Goal: Check status: Check status

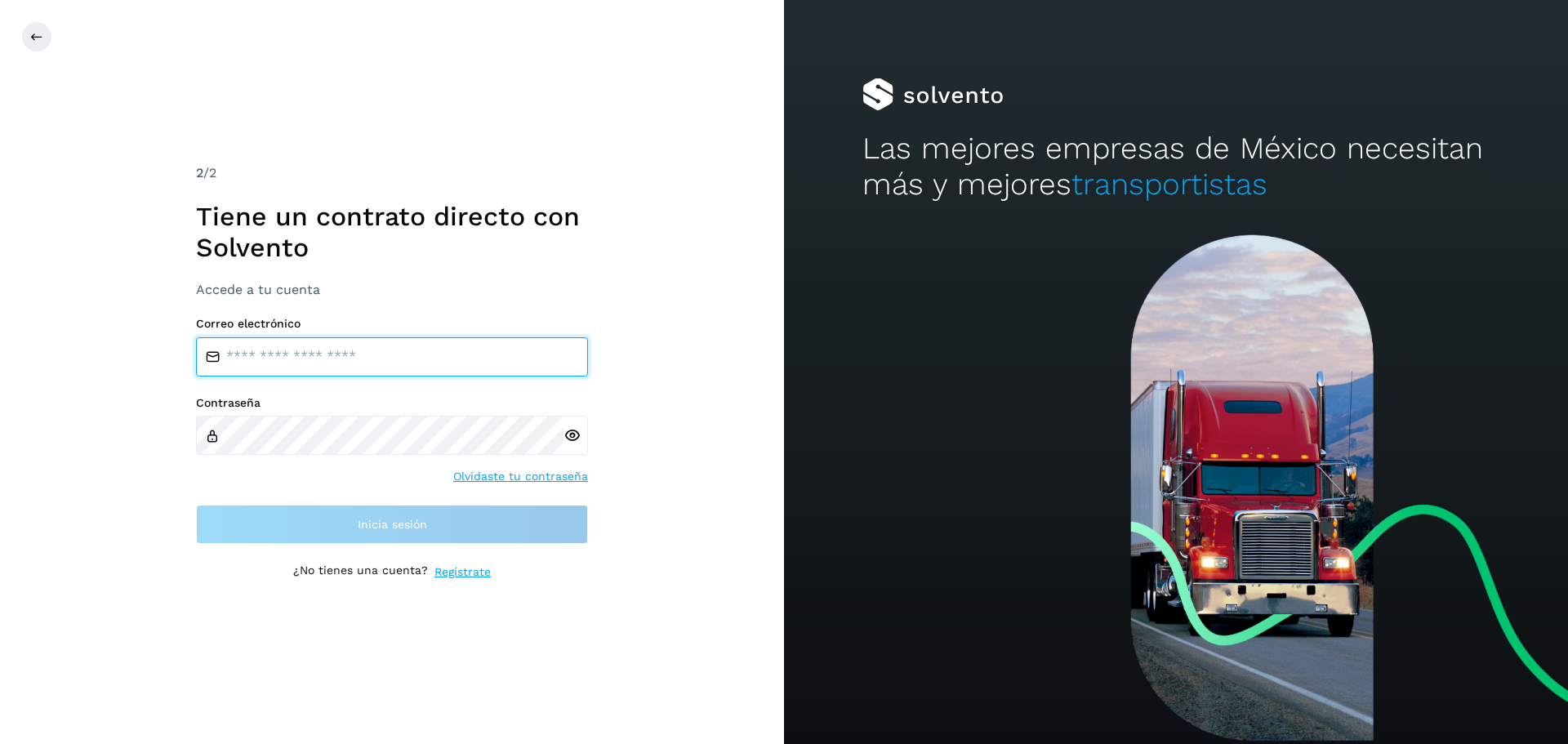
click at [409, 355] on input "email" at bounding box center [392, 357] width 392 height 39
type input "**********"
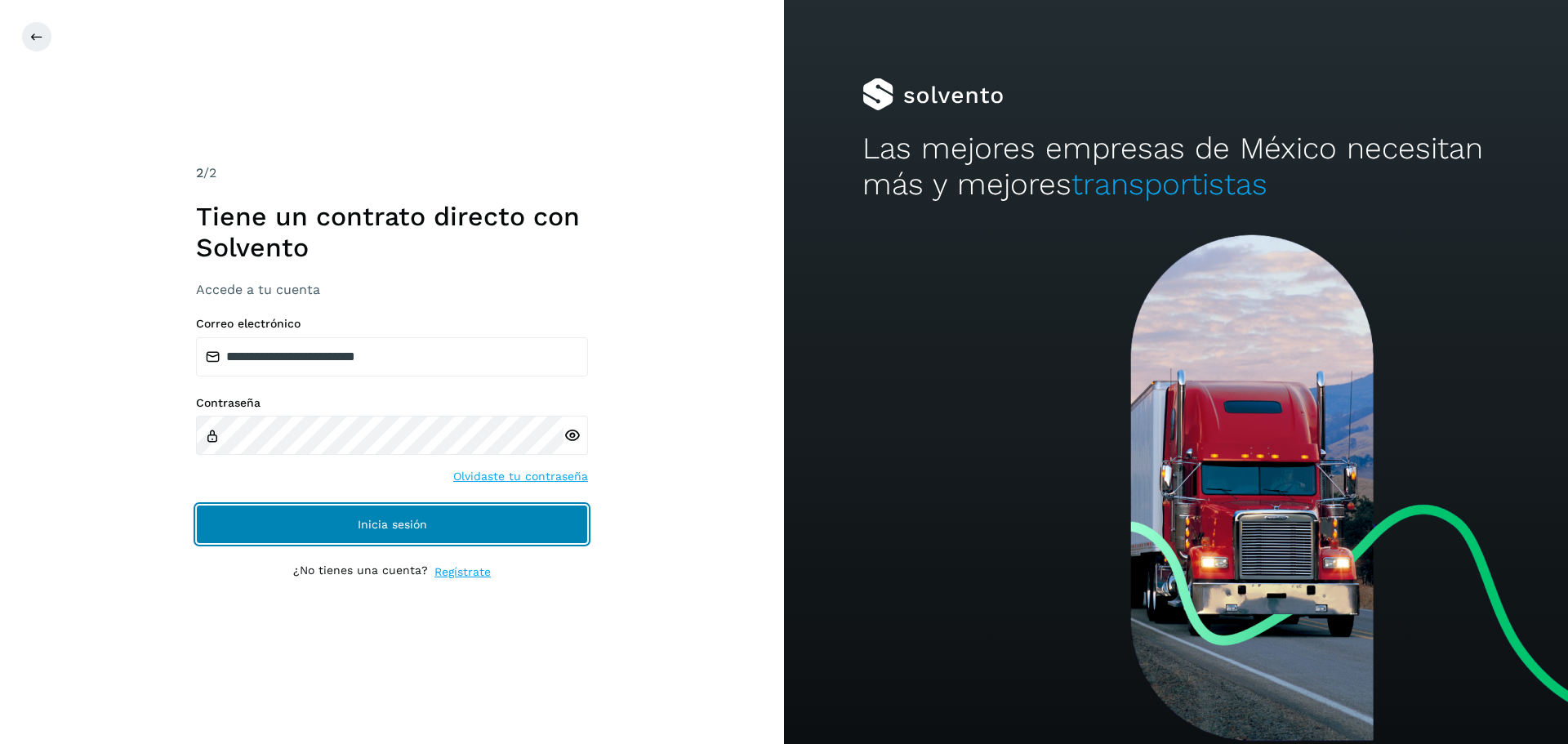
click at [321, 518] on button "Inicia sesión" at bounding box center [392, 524] width 392 height 39
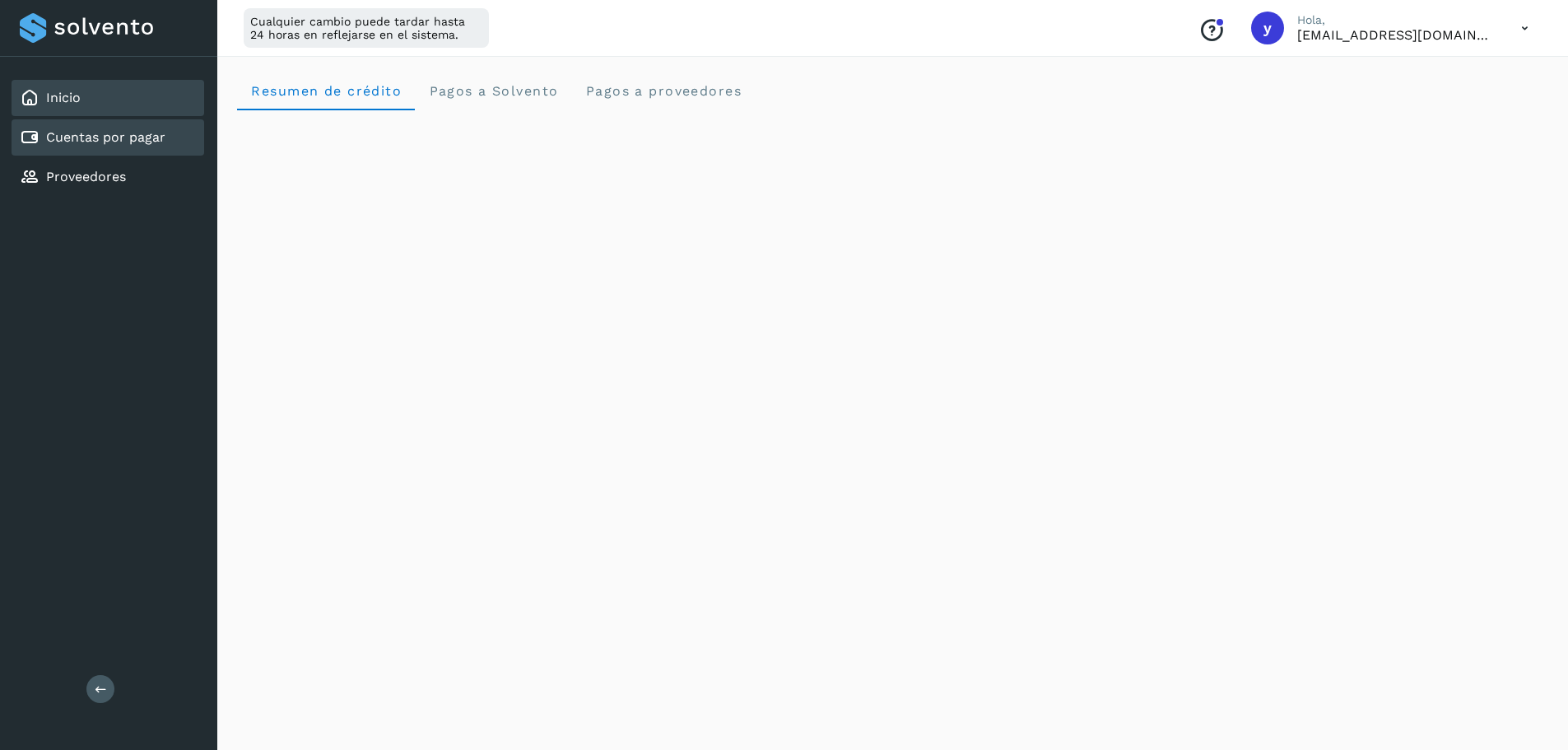
click at [62, 144] on link "Cuentas por pagar" at bounding box center [105, 137] width 119 height 16
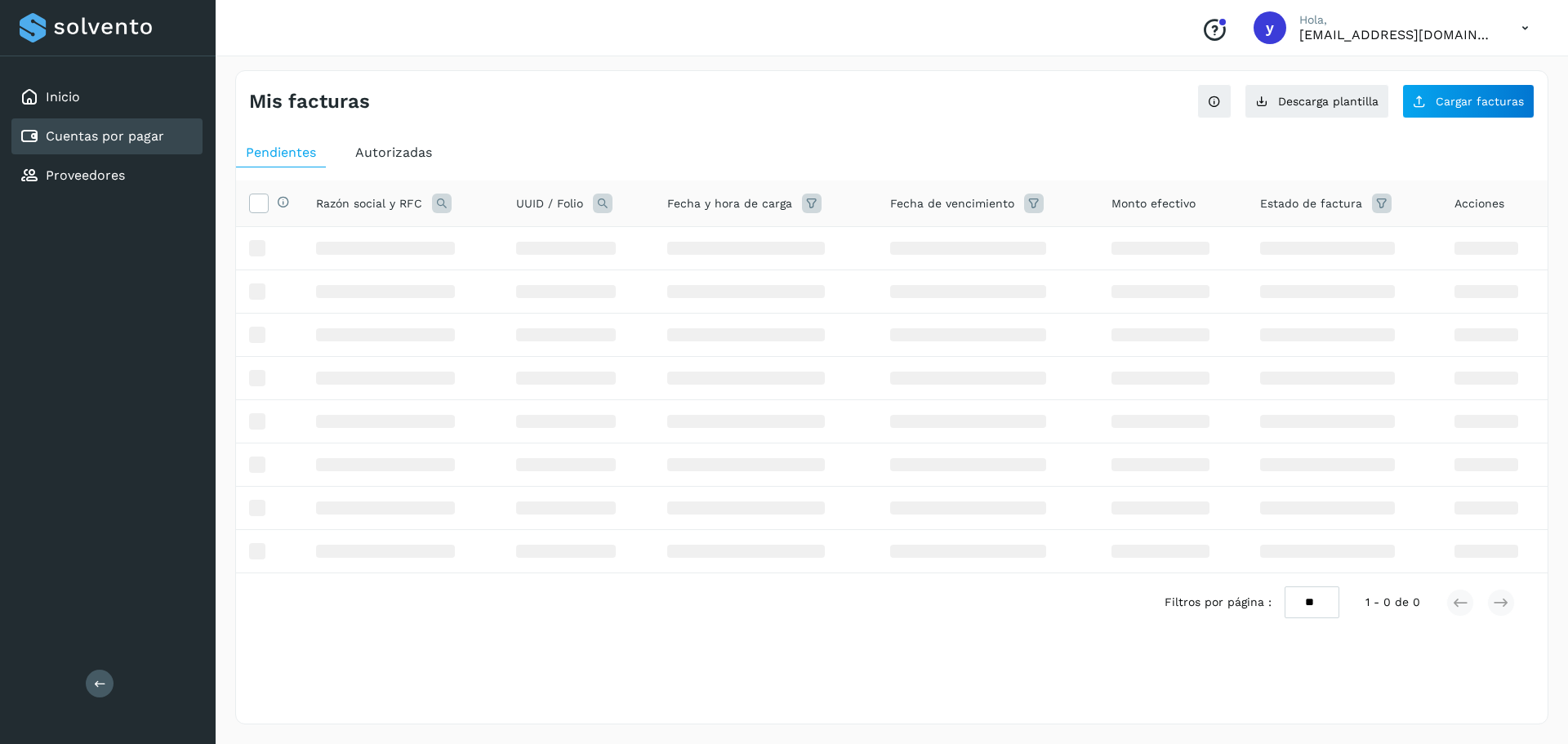
click at [102, 122] on div "Cuentas por pagar" at bounding box center [108, 136] width 192 height 36
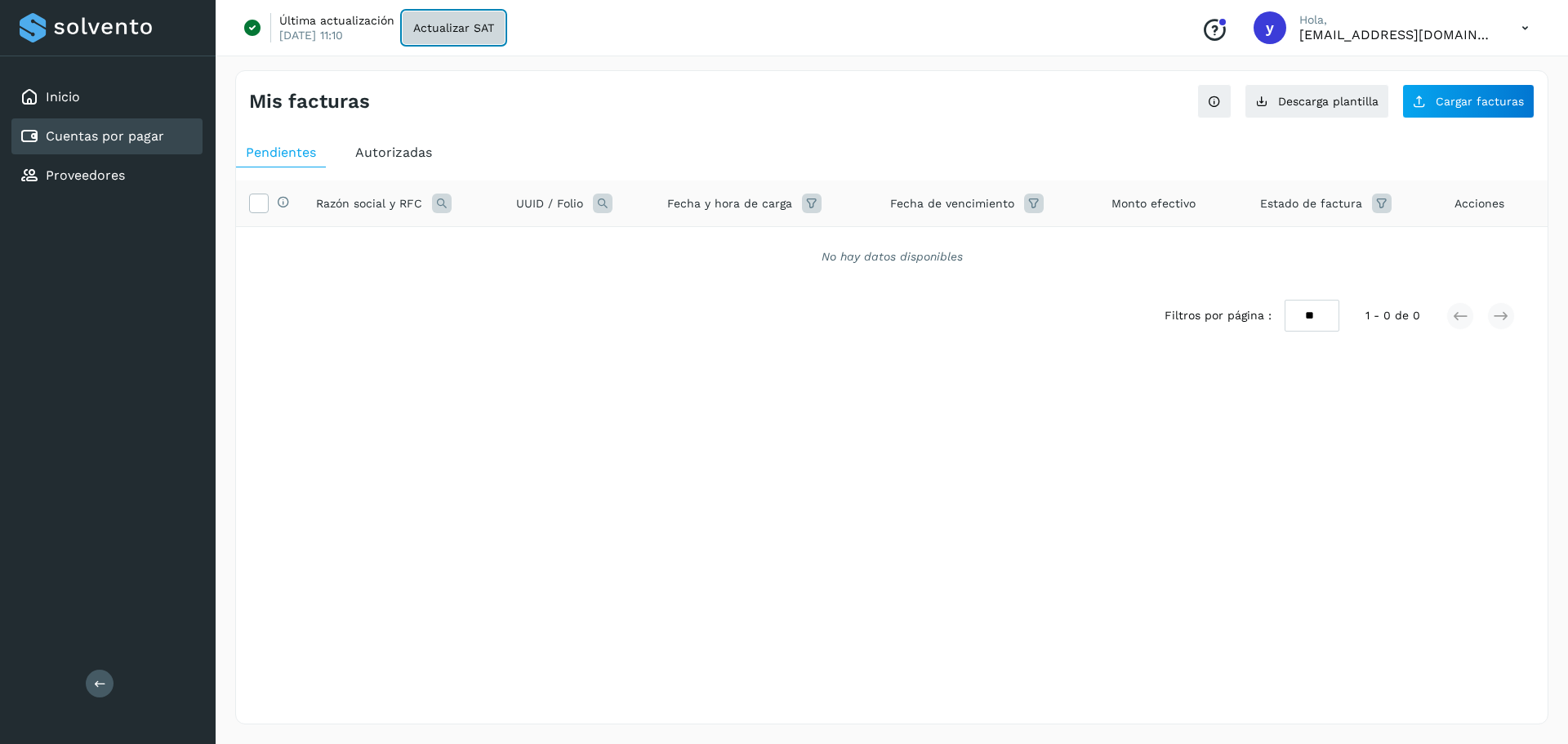
click at [465, 28] on span "Actualizar SAT" at bounding box center [454, 28] width 81 height 12
